Goal: Use online tool/utility

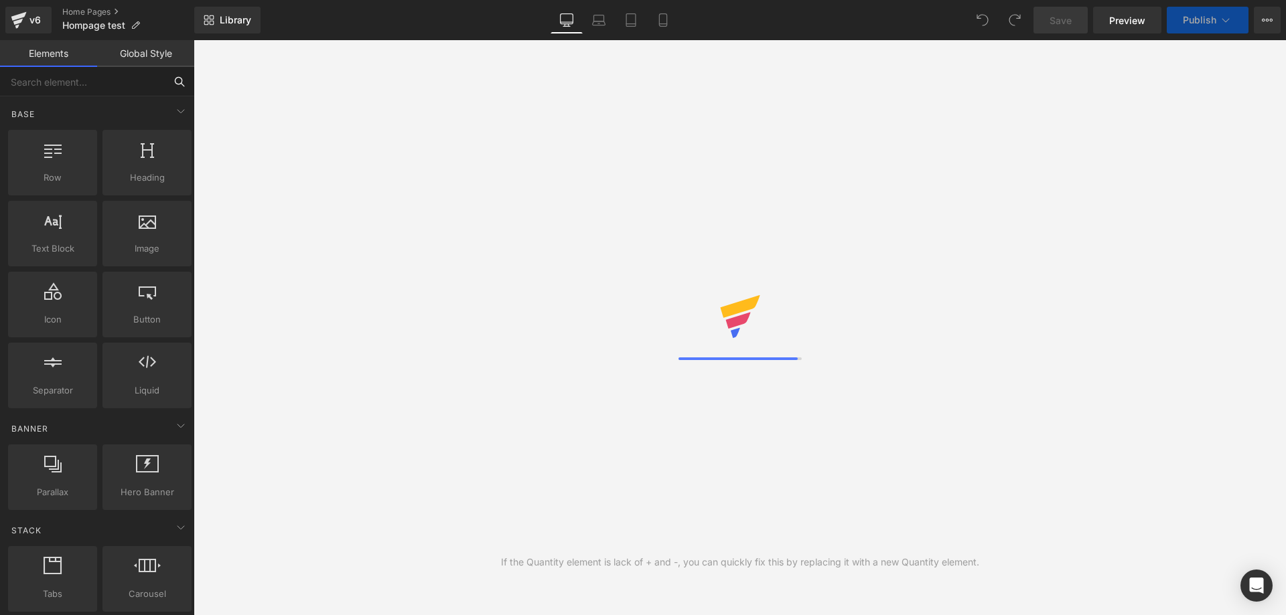
click at [96, 88] on input "text" at bounding box center [82, 81] width 165 height 29
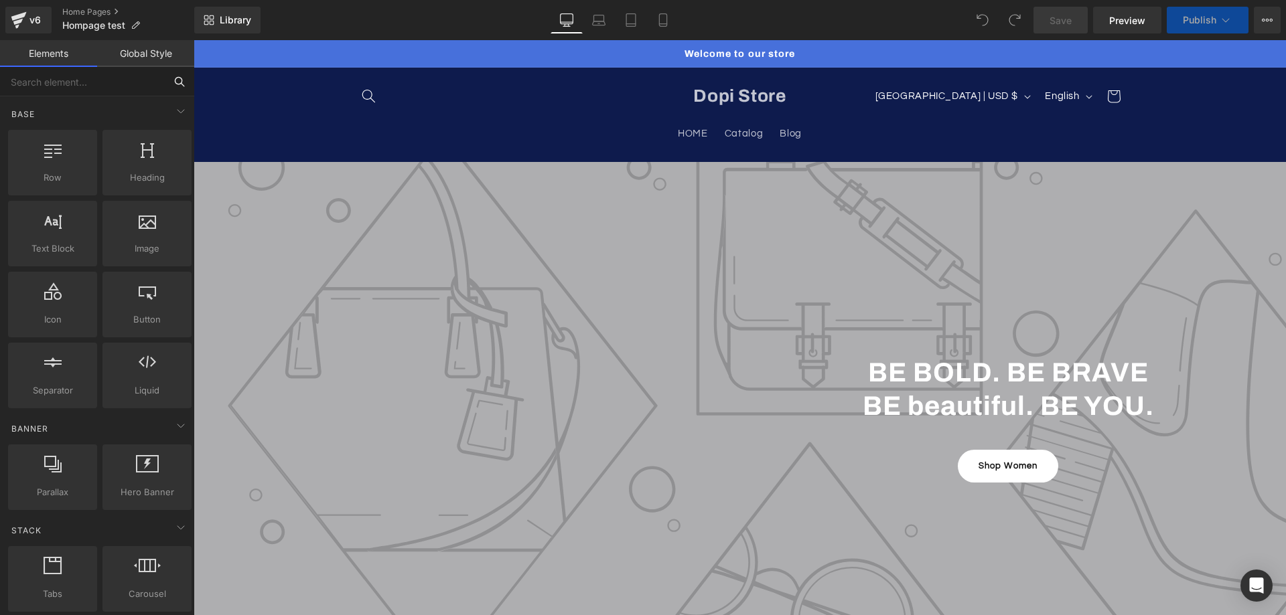
click at [109, 85] on input "text" at bounding box center [82, 81] width 165 height 29
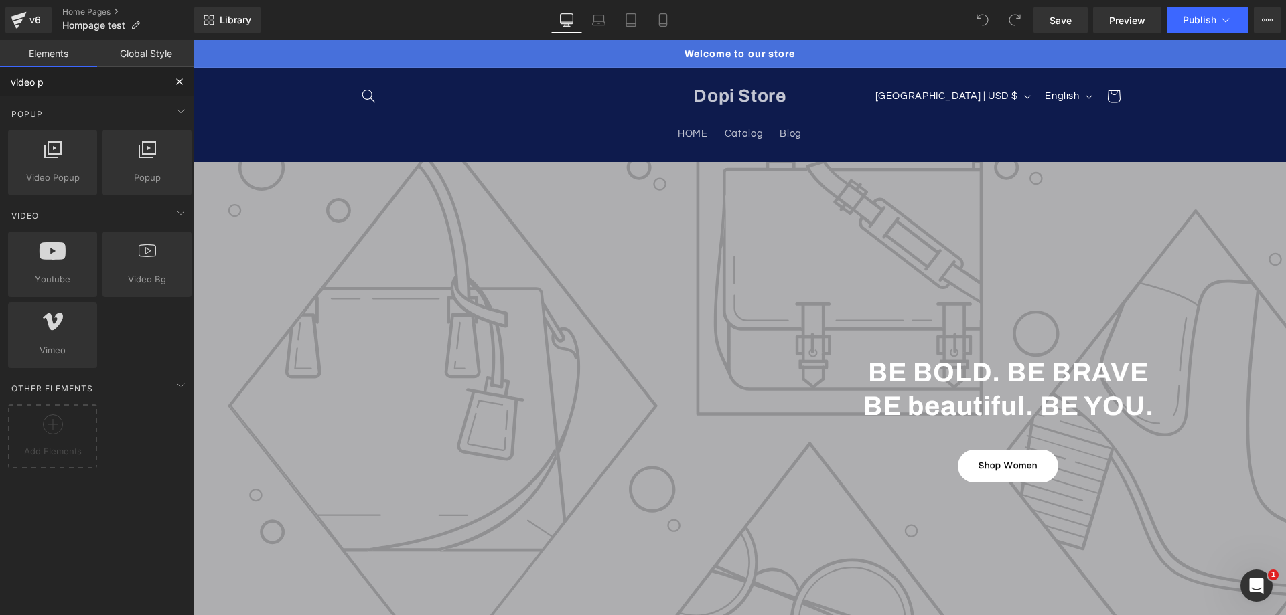
type input "video po"
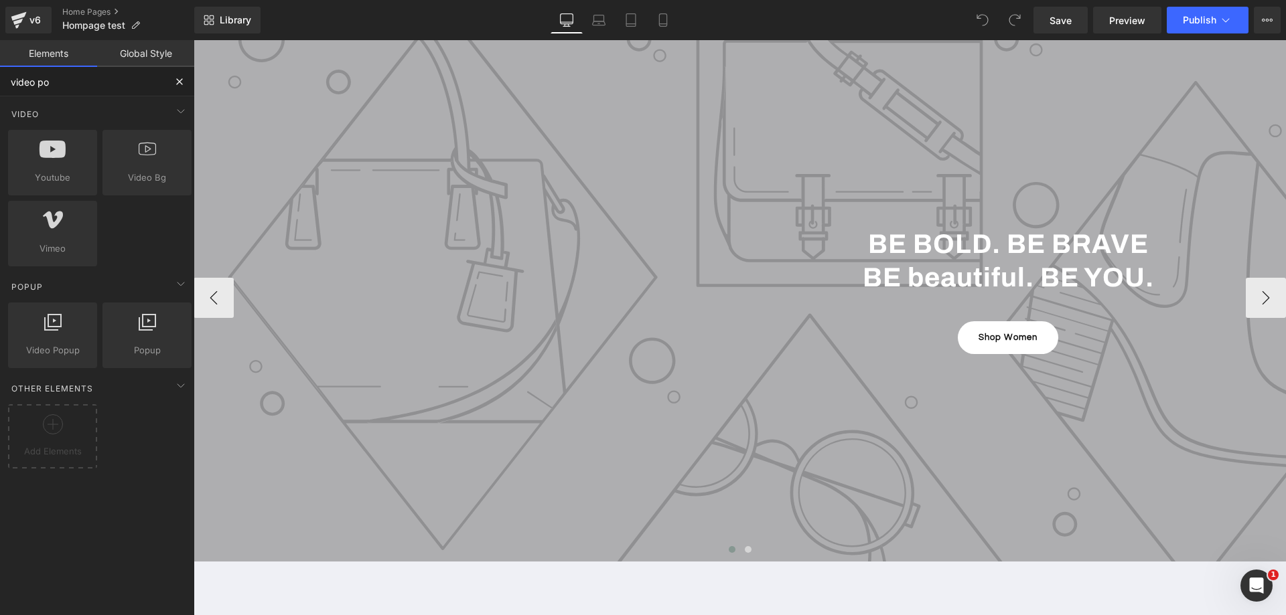
scroll to position [201, 0]
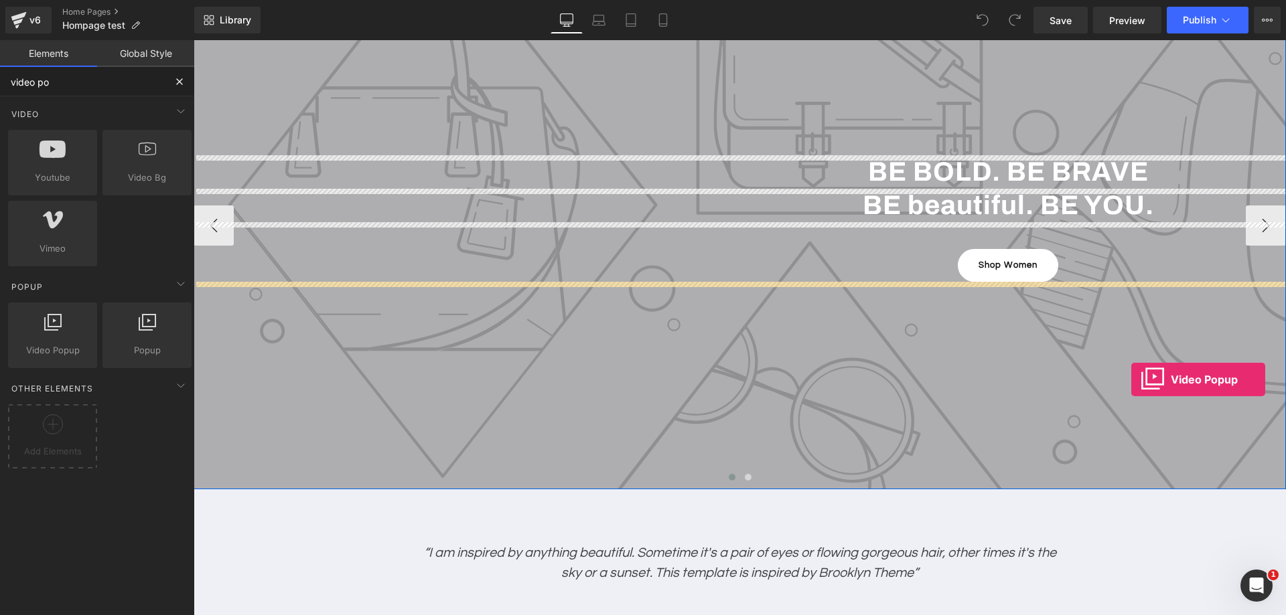
drag, startPoint x: 258, startPoint y: 390, endPoint x: 1131, endPoint y: 380, distance: 873.4
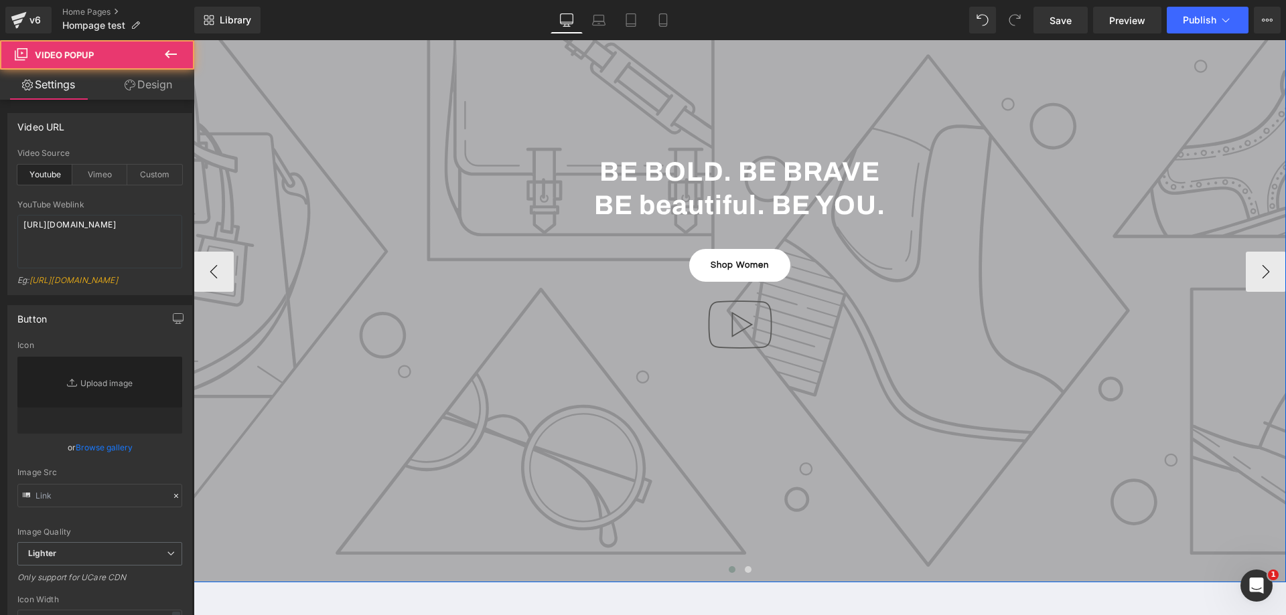
type input "//[DOMAIN_NAME][URL]"
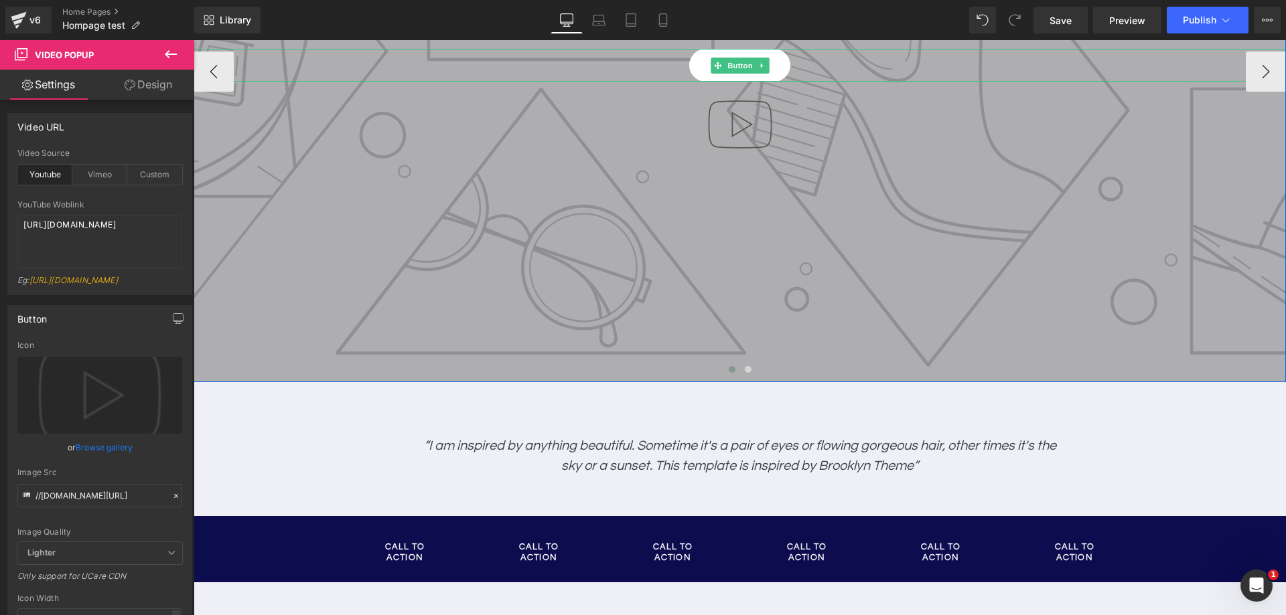
scroll to position [402, 0]
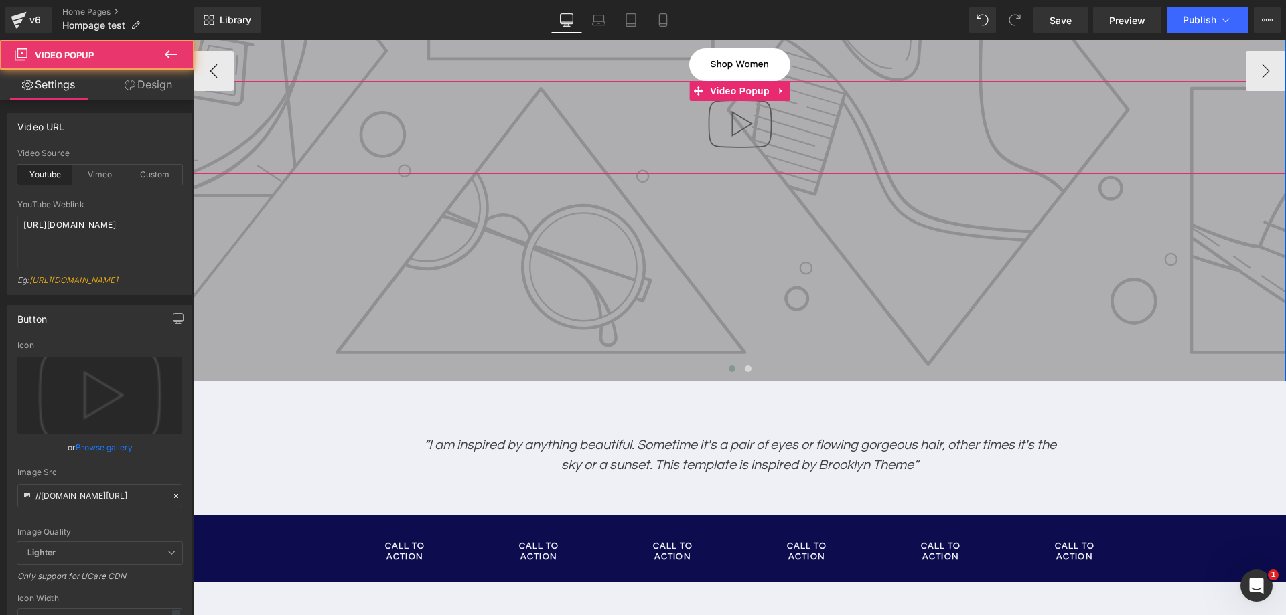
click at [844, 129] on div at bounding box center [740, 127] width 1092 height 93
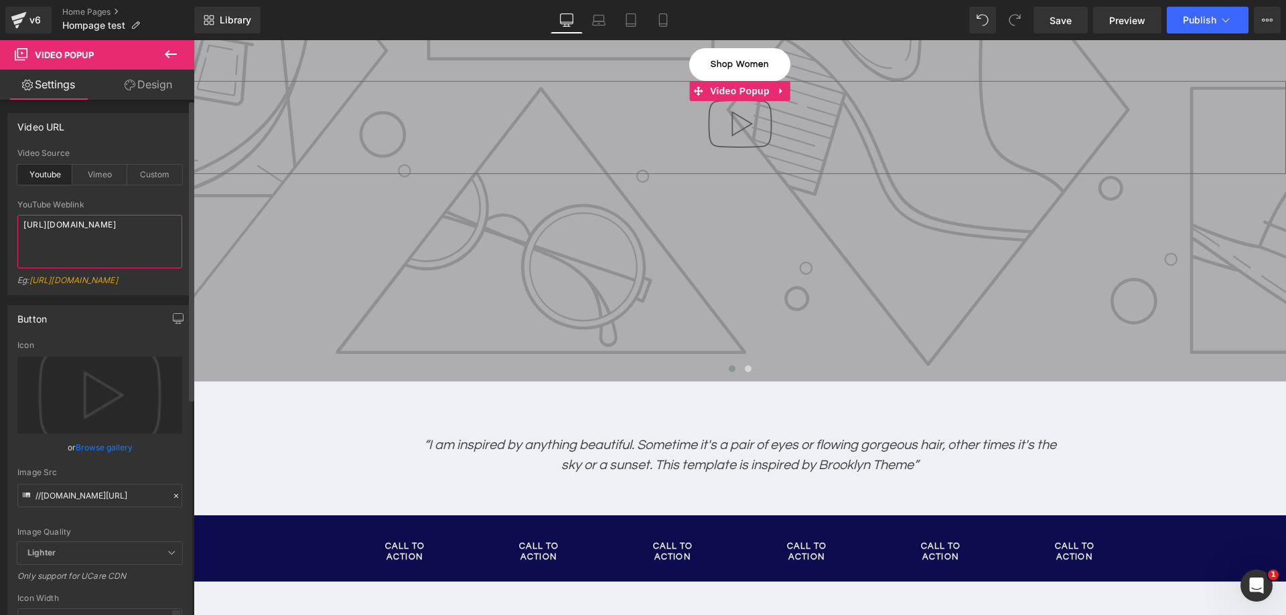
click at [97, 221] on textarea "[URL][DOMAIN_NAME]" at bounding box center [99, 242] width 165 height 54
click at [138, 172] on div "Custom" at bounding box center [154, 175] width 55 height 20
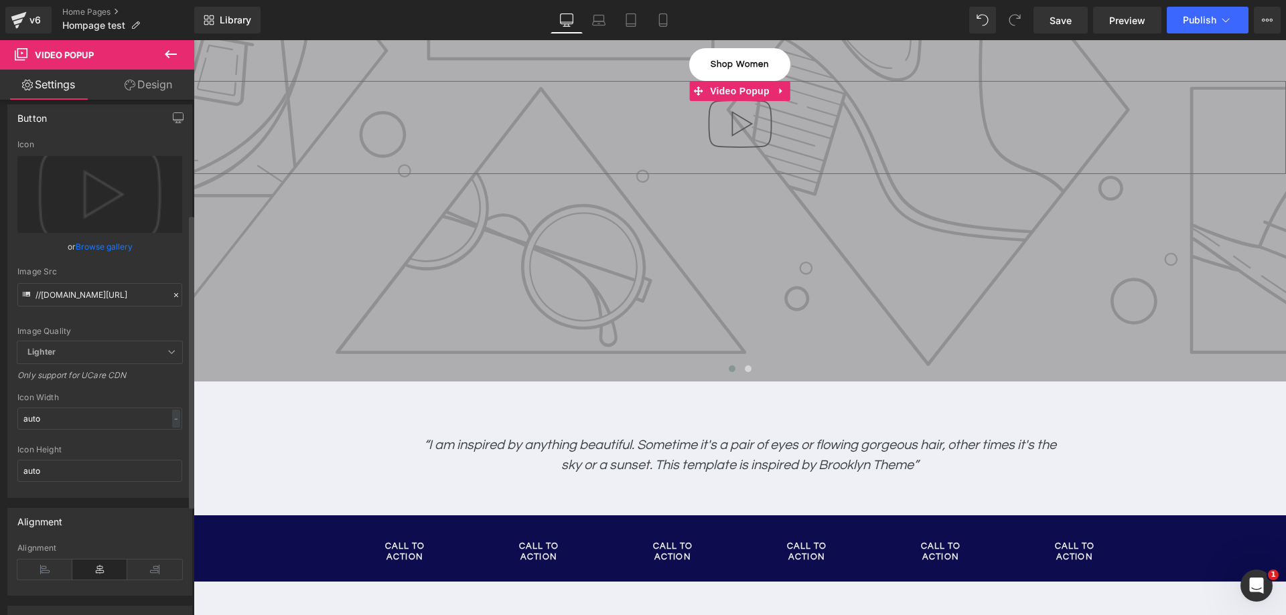
scroll to position [392, 0]
